Goal: Information Seeking & Learning: Learn about a topic

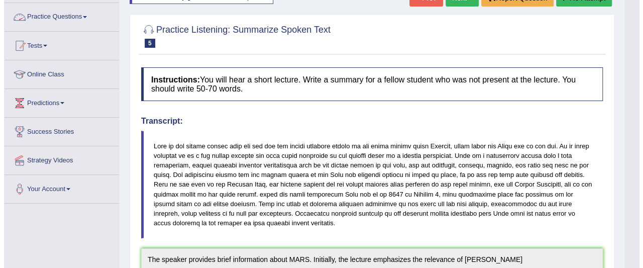
scroll to position [201, 0]
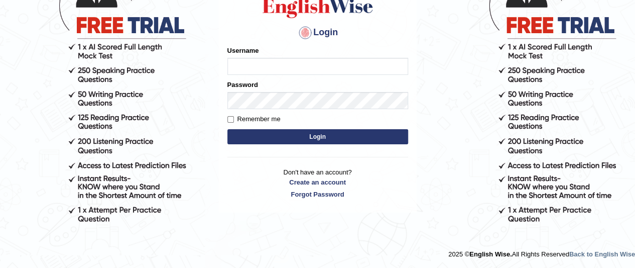
scroll to position [102, 0]
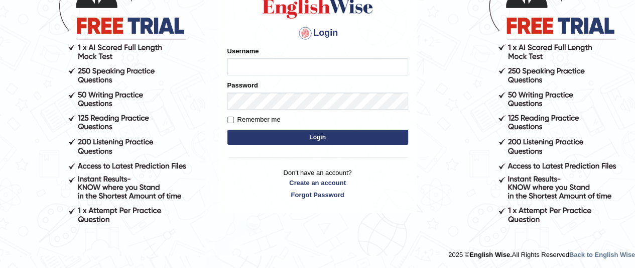
type input "jonathan_parramatta"
click at [279, 138] on button "Login" at bounding box center [317, 137] width 181 height 15
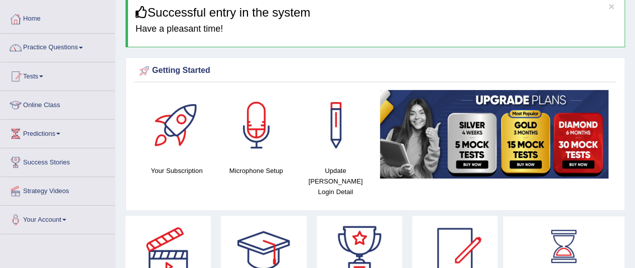
scroll to position [100, 0]
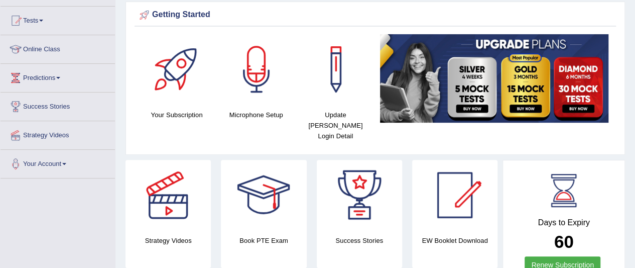
drag, startPoint x: 73, startPoint y: 97, endPoint x: 86, endPoint y: 88, distance: 15.9
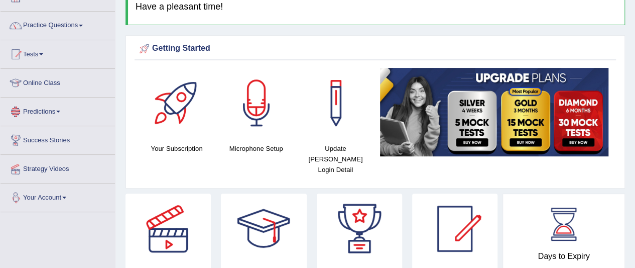
scroll to position [0, 0]
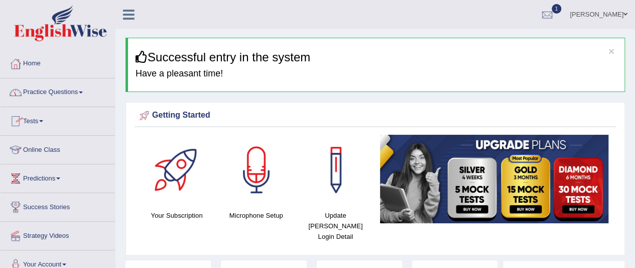
click at [52, 95] on link "Practice Questions" at bounding box center [58, 90] width 114 height 25
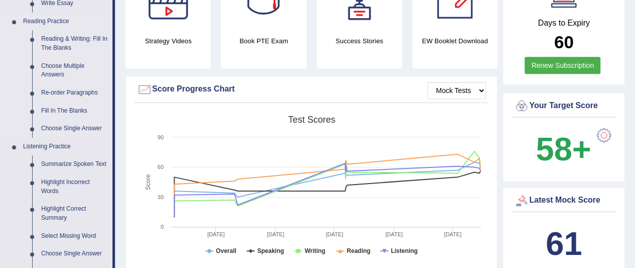
scroll to position [301, 0]
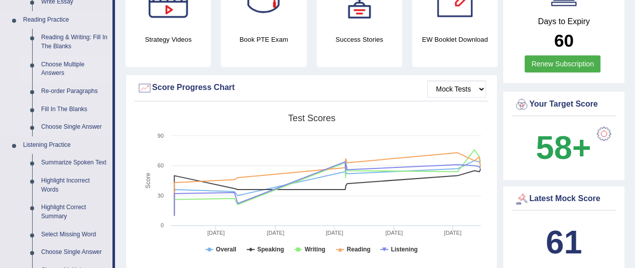
click at [58, 65] on link "Choose Multiple Answers" at bounding box center [75, 69] width 76 height 27
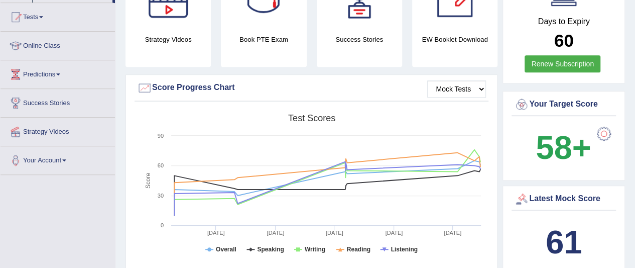
scroll to position [241, 0]
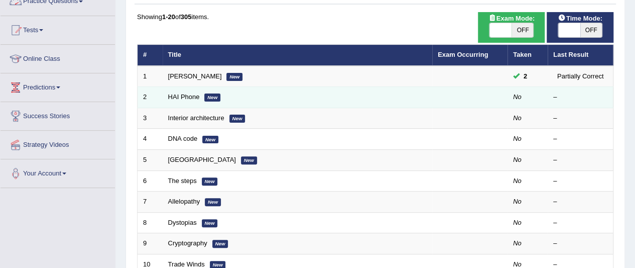
scroll to position [100, 0]
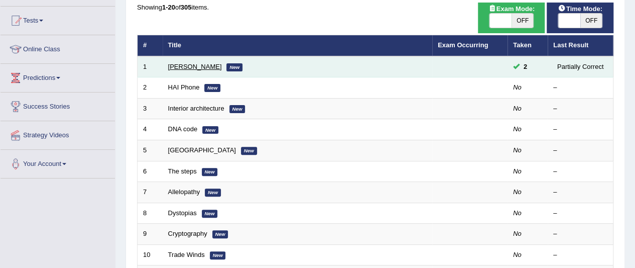
click at [183, 66] on link "[PERSON_NAME]" at bounding box center [195, 67] width 54 height 8
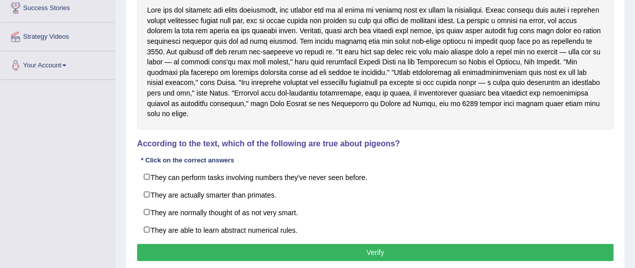
scroll to position [251, 0]
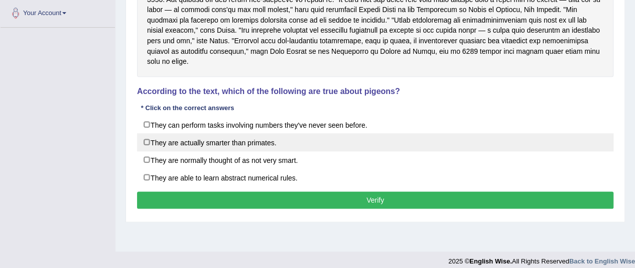
click at [217, 133] on label "They are actually smarter than primates." at bounding box center [375, 142] width 477 height 18
checkbox input "true"
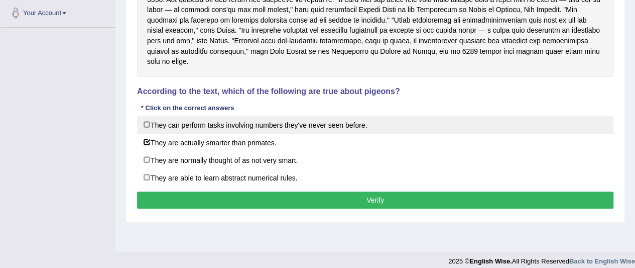
click at [207, 117] on label "They can perform tasks involving numbers they've never seen before." at bounding box center [375, 124] width 477 height 18
checkbox input "true"
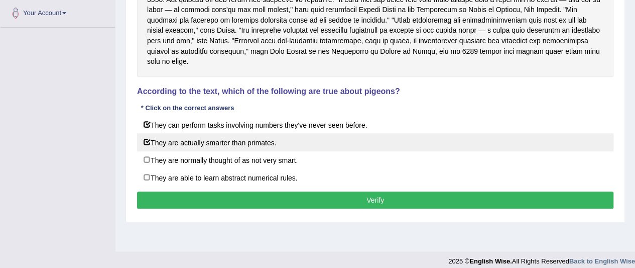
scroll to position [259, 0]
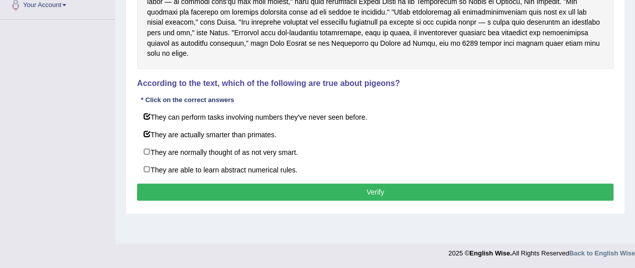
click at [230, 183] on button "Verify" at bounding box center [375, 191] width 477 height 17
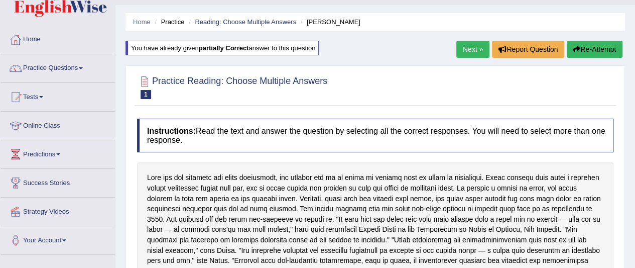
scroll to position [8, 0]
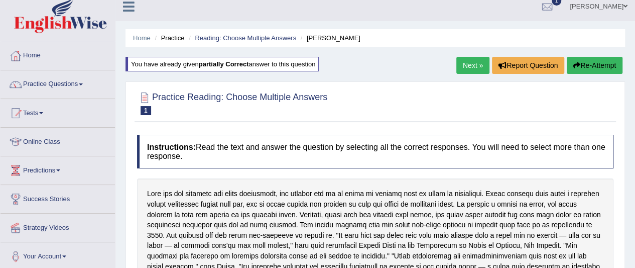
click at [458, 64] on link "Next »" at bounding box center [472, 65] width 33 height 17
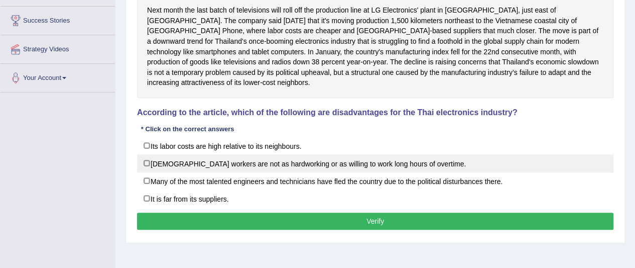
scroll to position [201, 0]
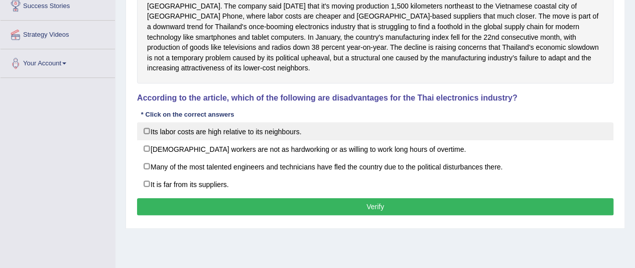
click at [147, 122] on label "Its labor costs are high relative to its neighbours." at bounding box center [375, 131] width 477 height 18
checkbox input "true"
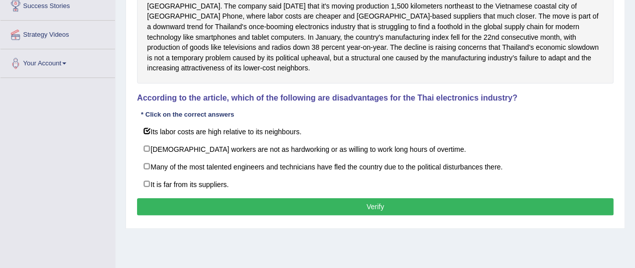
scroll to position [251, 0]
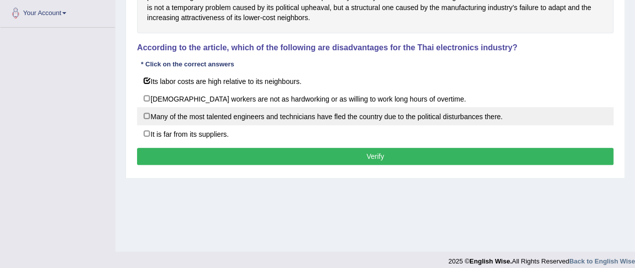
click at [149, 107] on label "Many of the most talented engineers and technicians have fled the country due t…" at bounding box center [375, 116] width 477 height 18
checkbox input "true"
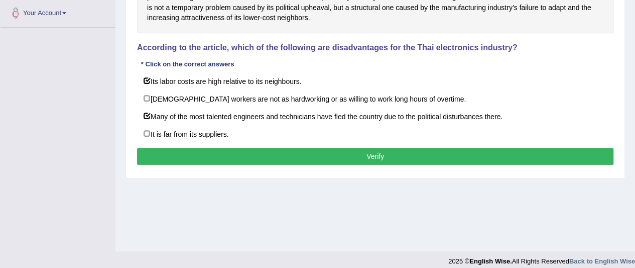
drag, startPoint x: 147, startPoint y: 121, endPoint x: 154, endPoint y: 189, distance: 68.1
click at [154, 189] on div "Home Practice Reading: Choose Multiple Answers HAI Phone « Prev Next » Report Q…" at bounding box center [375, 0] width 520 height 502
click at [192, 148] on button "Verify" at bounding box center [375, 156] width 477 height 17
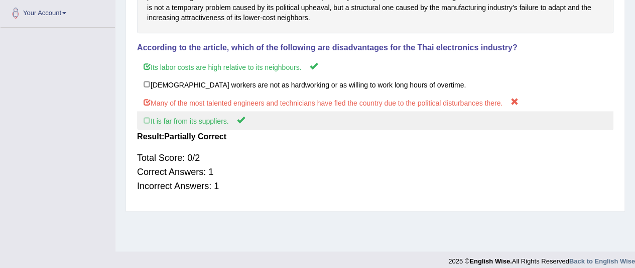
click at [146, 111] on label "It is far from its suppliers." at bounding box center [375, 120] width 477 height 19
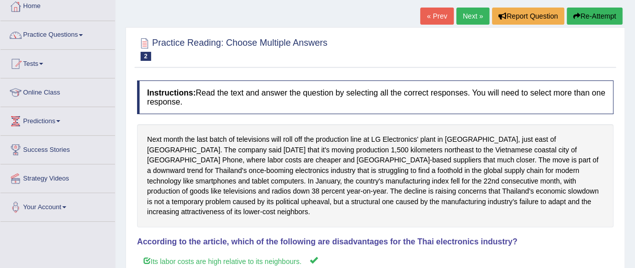
scroll to position [50, 0]
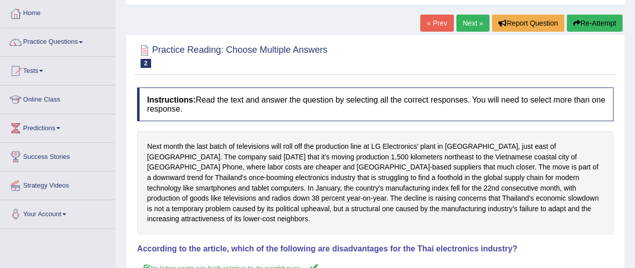
click at [610, 21] on button "Re-Attempt" at bounding box center [595, 23] width 56 height 17
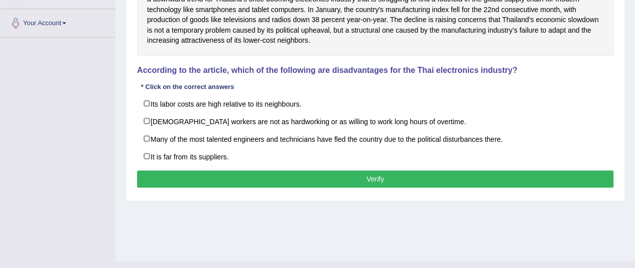
scroll to position [251, 0]
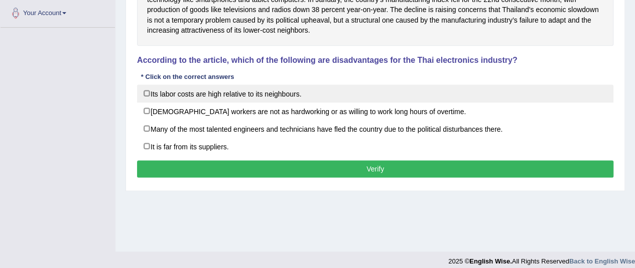
click at [147, 84] on label "Its labor costs are high relative to its neighbours." at bounding box center [375, 93] width 477 height 18
checkbox input "true"
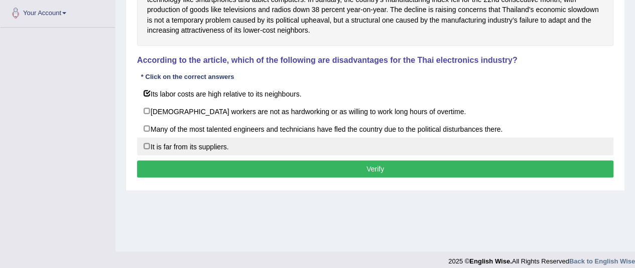
click at [148, 137] on label "It is far from its suppliers." at bounding box center [375, 146] width 477 height 18
checkbox input "true"
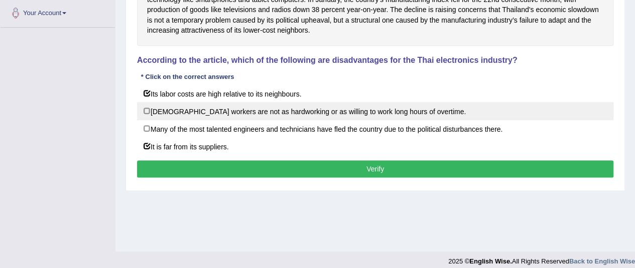
click at [145, 102] on label "[DEMOGRAPHIC_DATA] workers are not as hardworking or as willing to work long ho…" at bounding box center [375, 111] width 477 height 18
checkbox input "true"
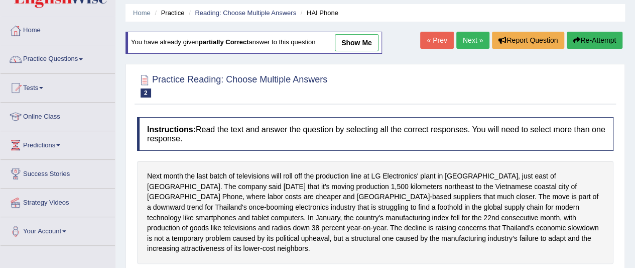
scroll to position [8, 0]
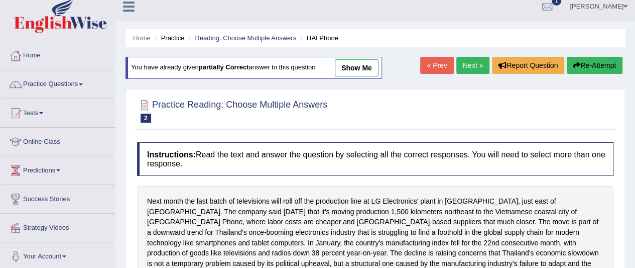
click at [466, 63] on link "Next »" at bounding box center [472, 65] width 33 height 17
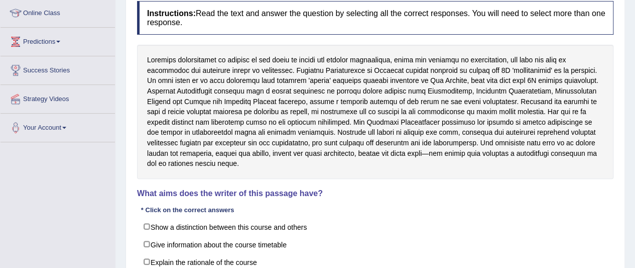
scroll to position [151, 0]
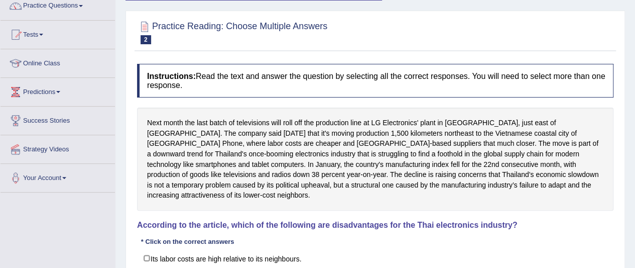
scroll to position [58, 0]
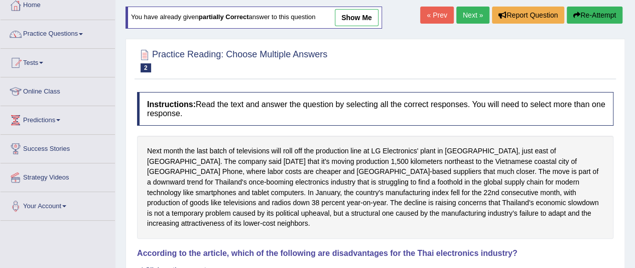
click at [471, 17] on link "Next »" at bounding box center [472, 15] width 33 height 17
